Goal: Information Seeking & Learning: Learn about a topic

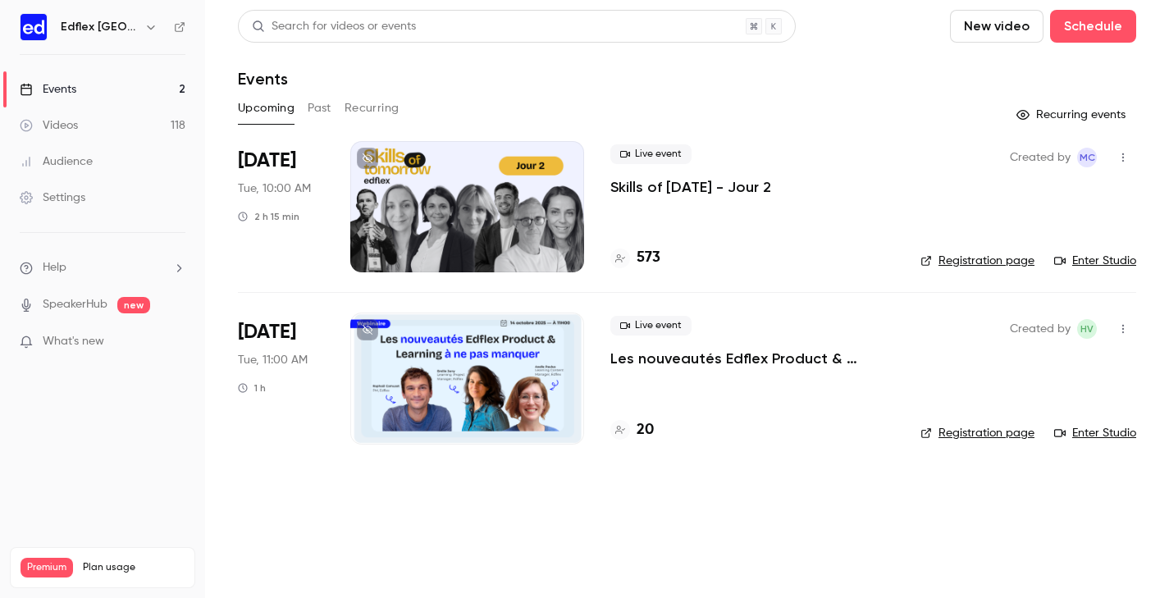
click at [153, 26] on button "button" at bounding box center [151, 27] width 20 height 20
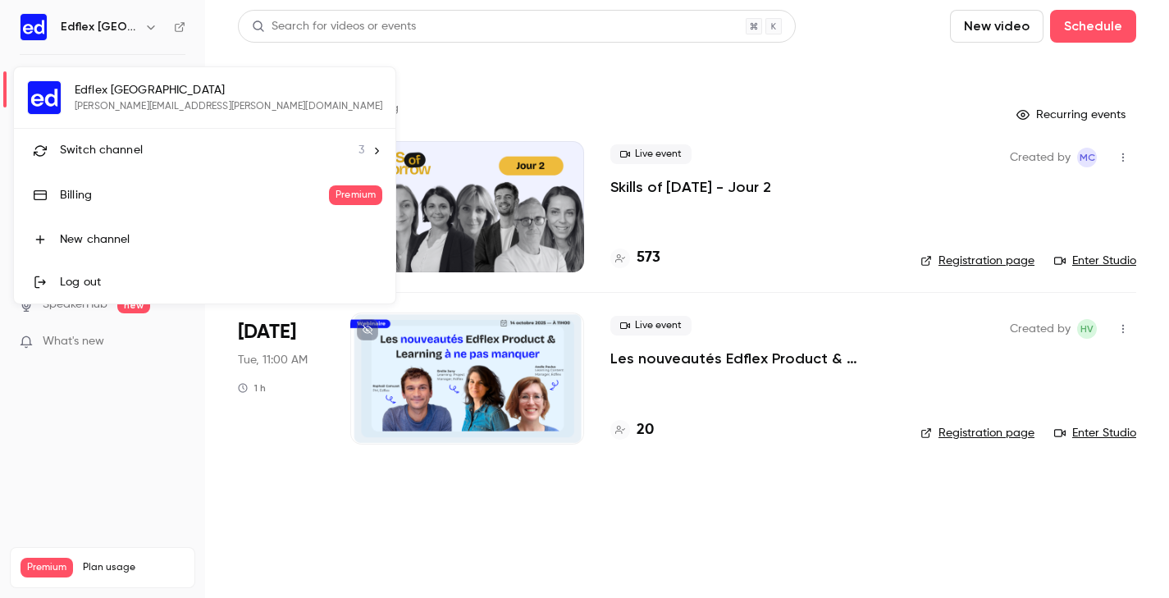
click at [359, 149] on span "3" at bounding box center [362, 150] width 6 height 17
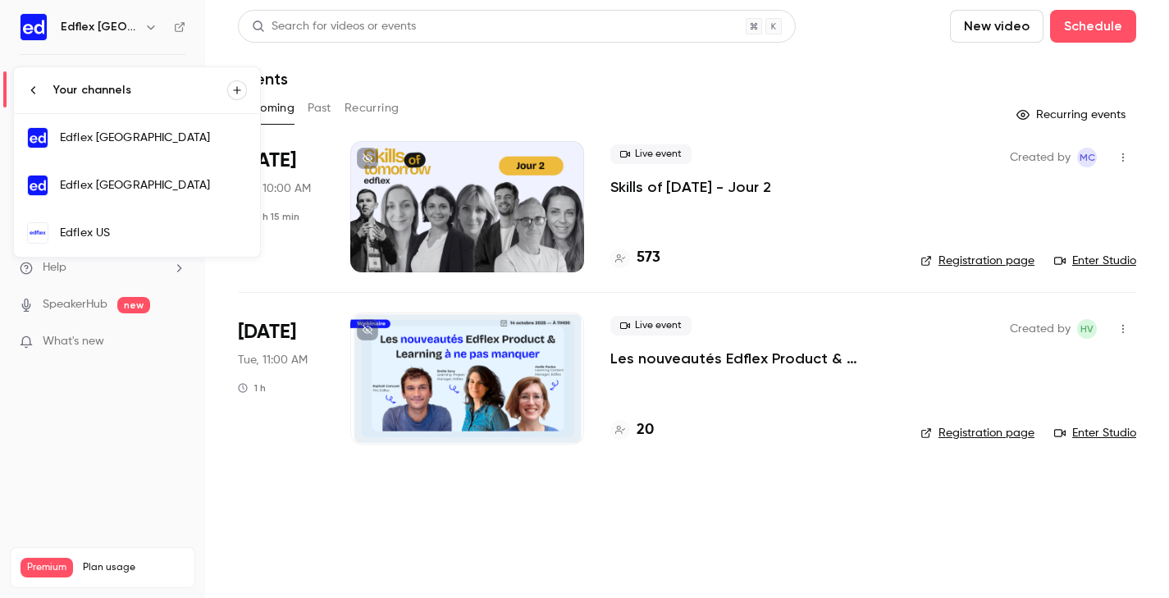
click at [125, 189] on div "Edflex [GEOGRAPHIC_DATA]" at bounding box center [153, 185] width 187 height 16
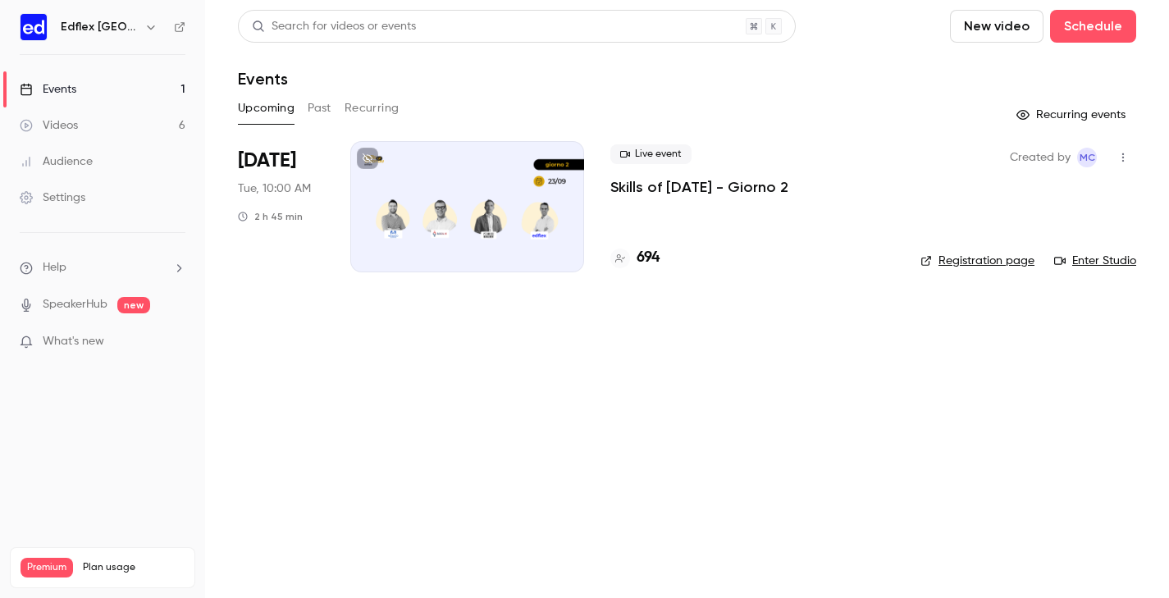
click at [330, 109] on button "Past" at bounding box center [320, 108] width 24 height 26
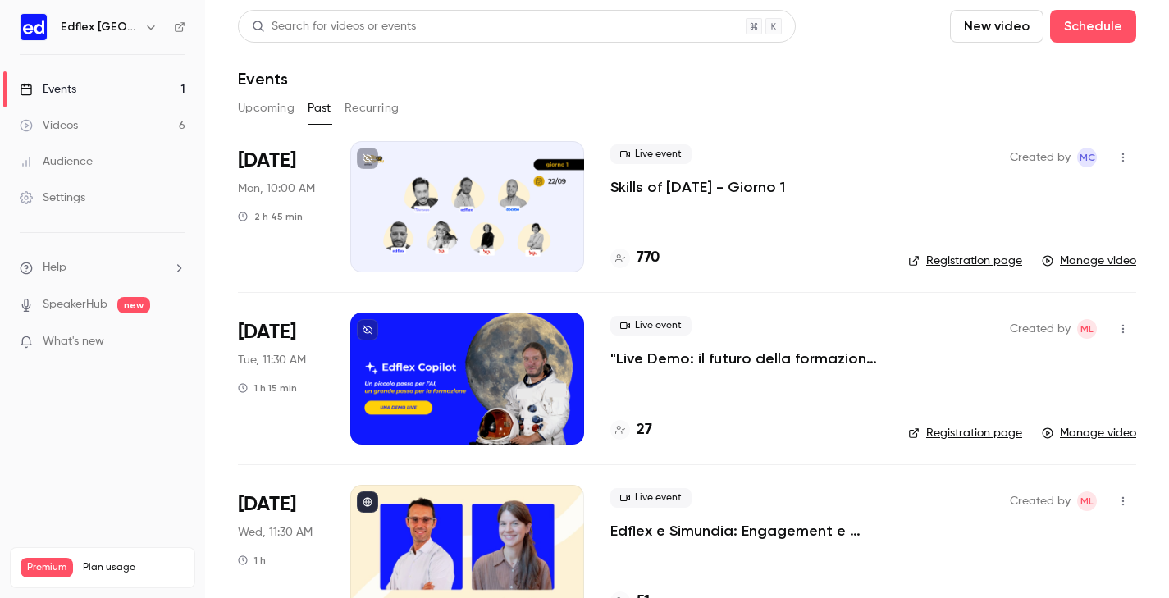
click at [715, 186] on p "Skills of [DATE] - Giorno 1" at bounding box center [698, 187] width 175 height 20
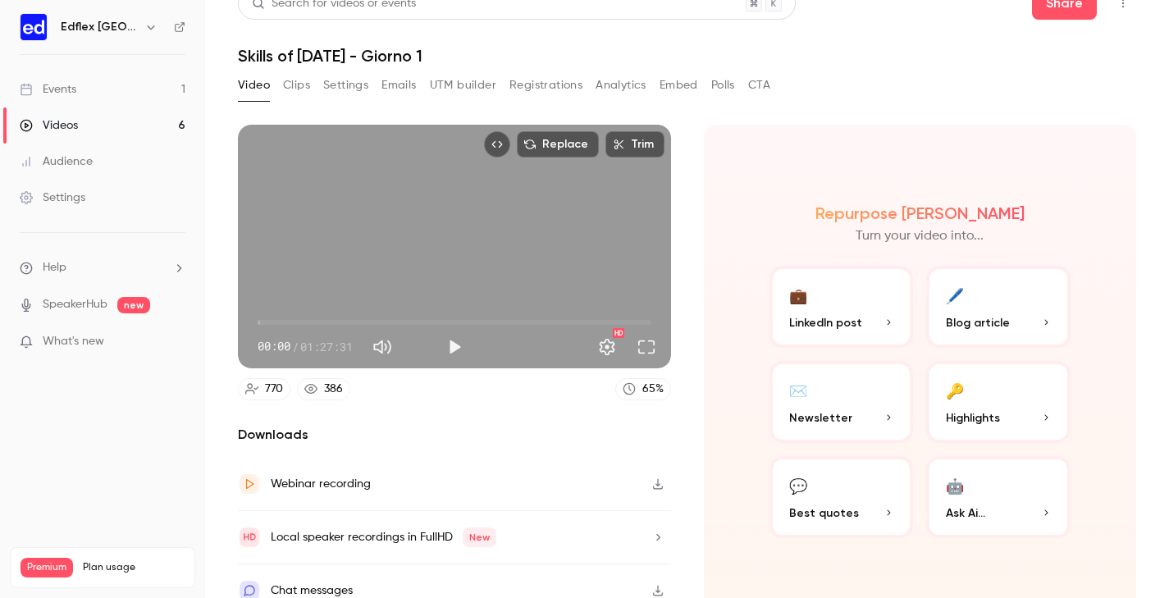
scroll to position [22, 0]
